Goal: Information Seeking & Learning: Learn about a topic

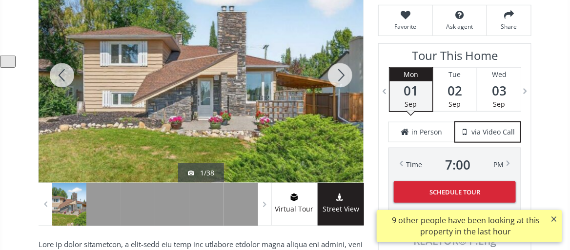
click at [338, 71] on div at bounding box center [339, 75] width 47 height 215
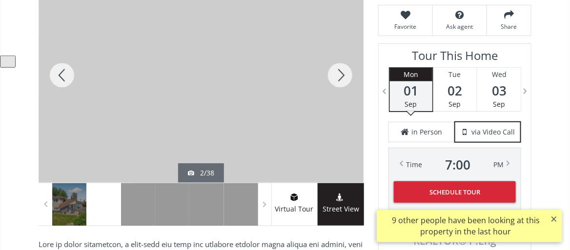
click at [342, 76] on div at bounding box center [339, 75] width 47 height 215
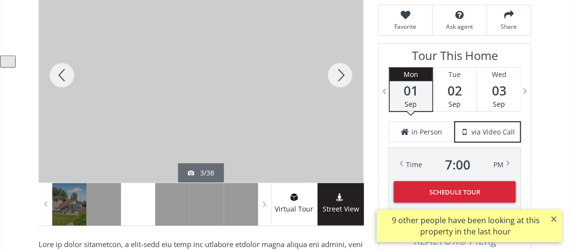
click at [341, 77] on div at bounding box center [339, 75] width 47 height 215
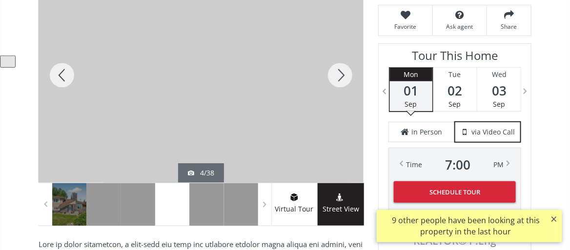
click at [340, 78] on div at bounding box center [339, 75] width 47 height 215
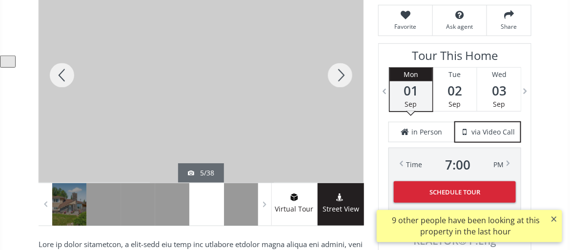
click at [340, 78] on div at bounding box center [339, 75] width 47 height 215
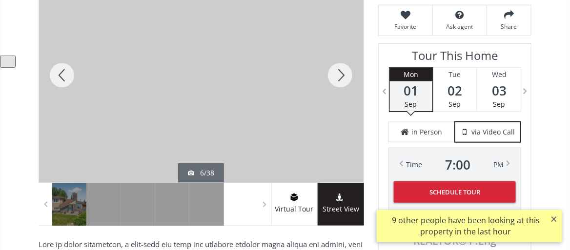
click at [340, 78] on div at bounding box center [339, 75] width 47 height 215
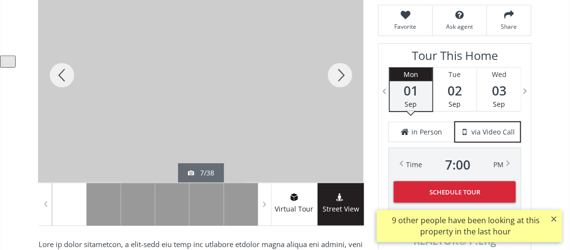
click at [340, 78] on div at bounding box center [339, 75] width 47 height 215
drag, startPoint x: 340, startPoint y: 78, endPoint x: 327, endPoint y: 63, distance: 19.7
click at [340, 79] on div at bounding box center [339, 75] width 47 height 215
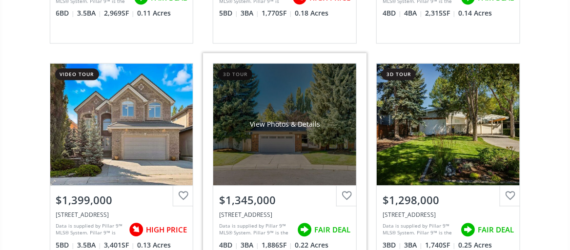
scroll to position [585, 0]
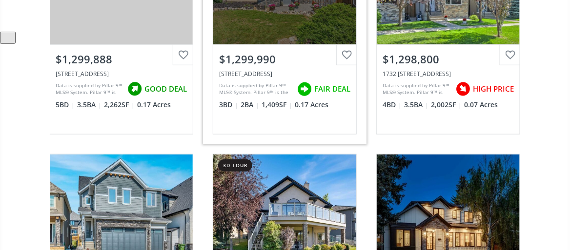
scroll to position [195, 0]
